Goal: Find contact information: Find contact information

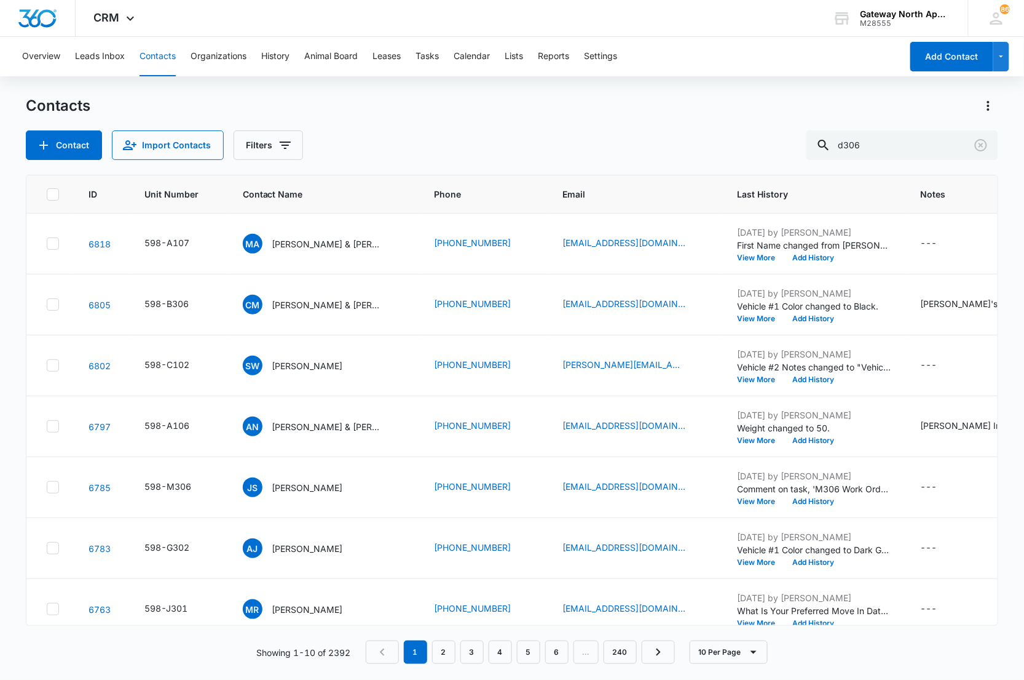
type input "d306"
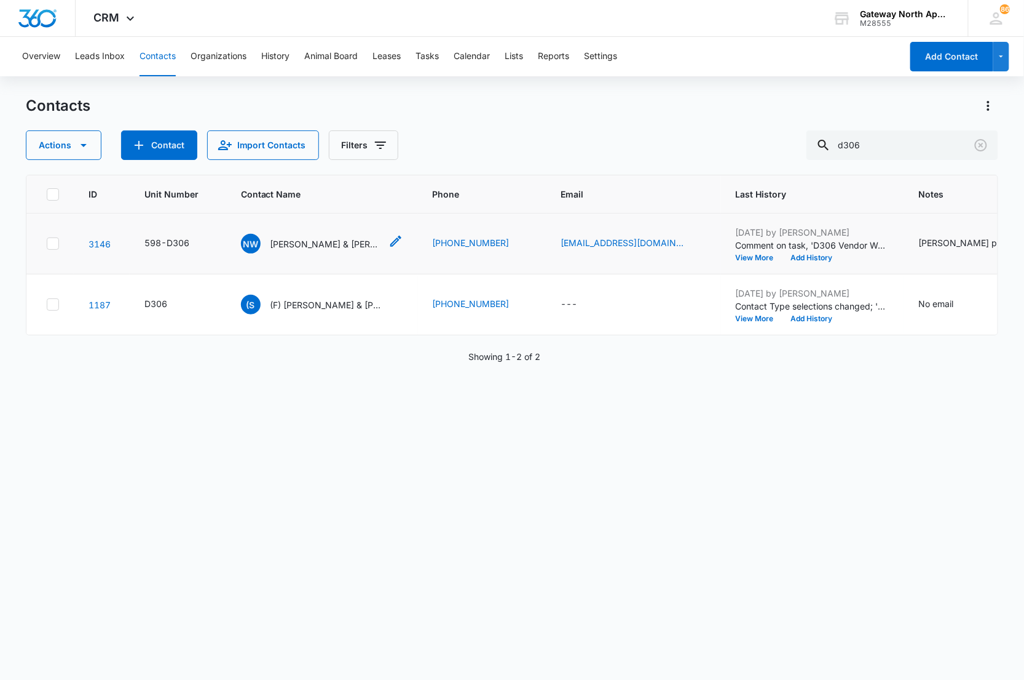
click at [314, 251] on div "NW [PERSON_NAME] & [PERSON_NAME]" at bounding box center [311, 244] width 140 height 20
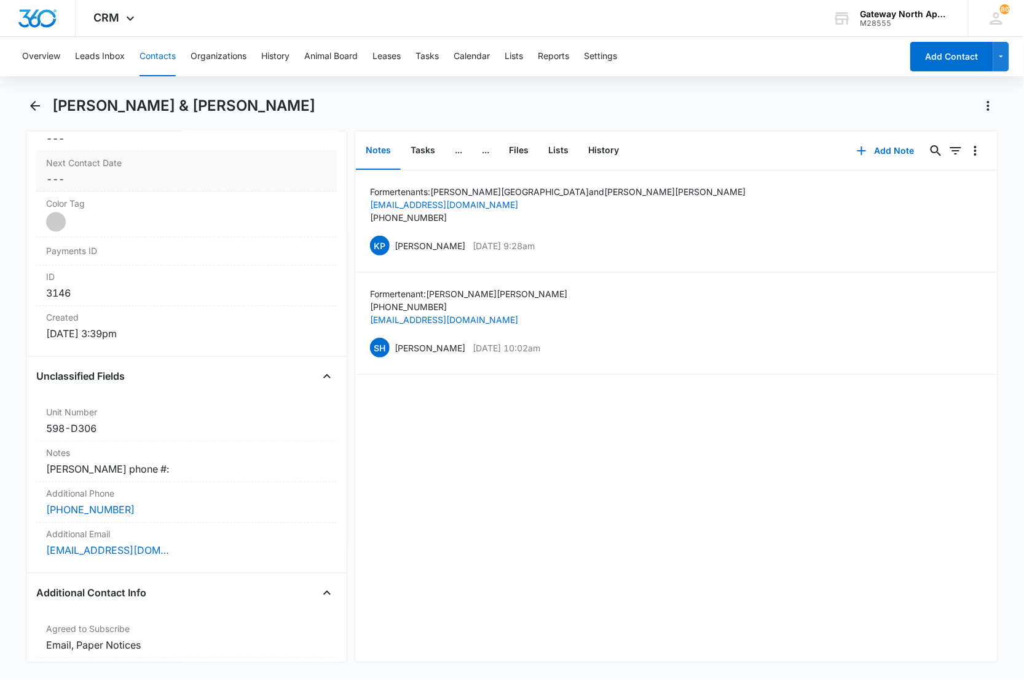
scroll to position [683, 0]
click at [189, 501] on div "[PHONE_NUMBER]" at bounding box center [187, 508] width 282 height 15
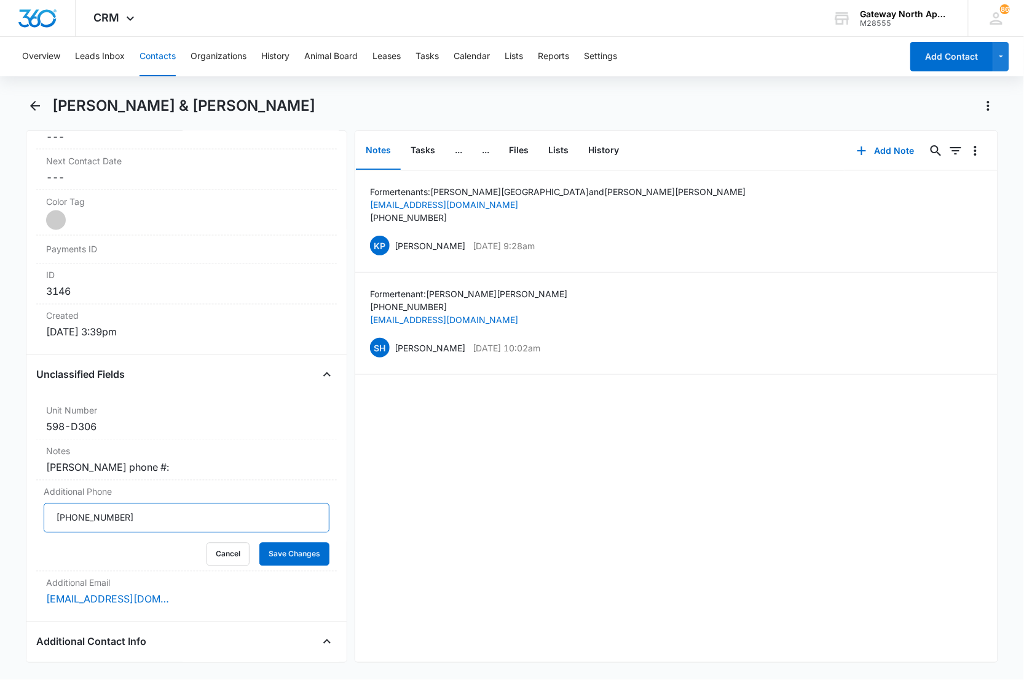
drag, startPoint x: 141, startPoint y: 518, endPoint x: 2, endPoint y: 517, distance: 139.0
click at [2, 517] on main "[PERSON_NAME] & [PERSON_NAME] Remove NW [PERSON_NAME] & [PERSON_NAME] Contact I…" at bounding box center [512, 386] width 1024 height 581
click at [39, 107] on icon "Back" at bounding box center [35, 105] width 15 height 15
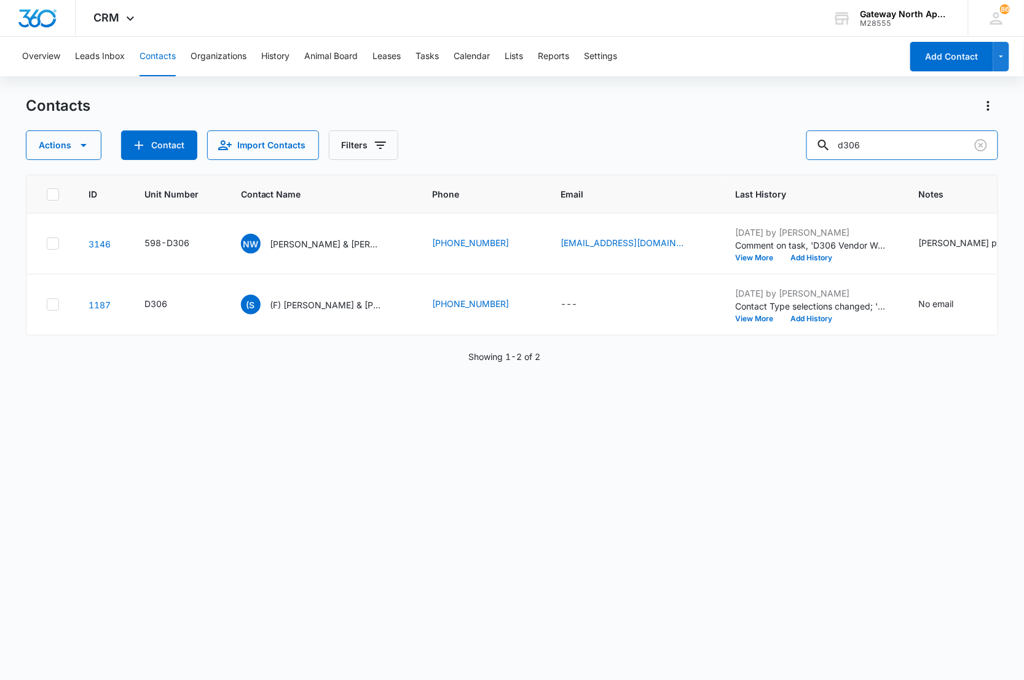
drag, startPoint x: 892, startPoint y: 138, endPoint x: 798, endPoint y: 140, distance: 94.7
click at [798, 140] on div "Actions Contact Import Contacts Filters d306" at bounding box center [512, 145] width 973 height 30
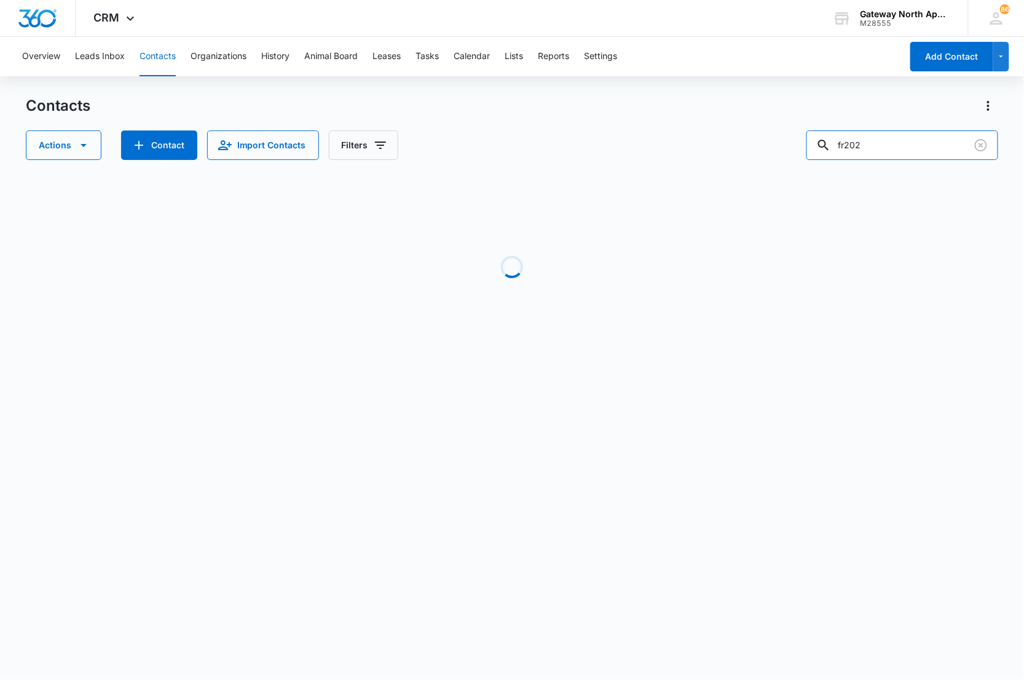
drag, startPoint x: 884, startPoint y: 140, endPoint x: 752, endPoint y: 138, distance: 132.2
click at [752, 138] on div "Actions Contact Import Contacts Filters fr202" at bounding box center [512, 145] width 973 height 30
type input "f202"
